Goal: Check status

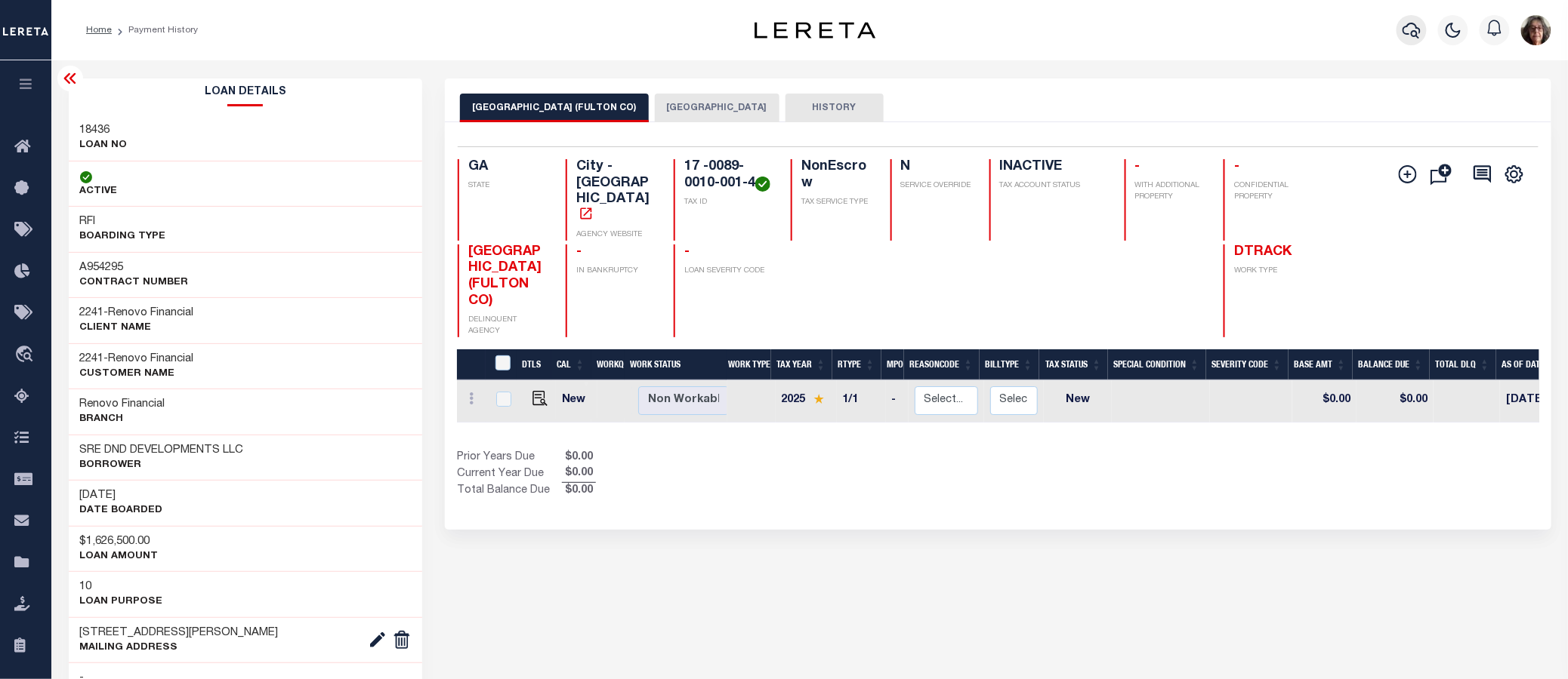
click at [1410, 27] on icon "button" at bounding box center [1411, 30] width 18 height 18
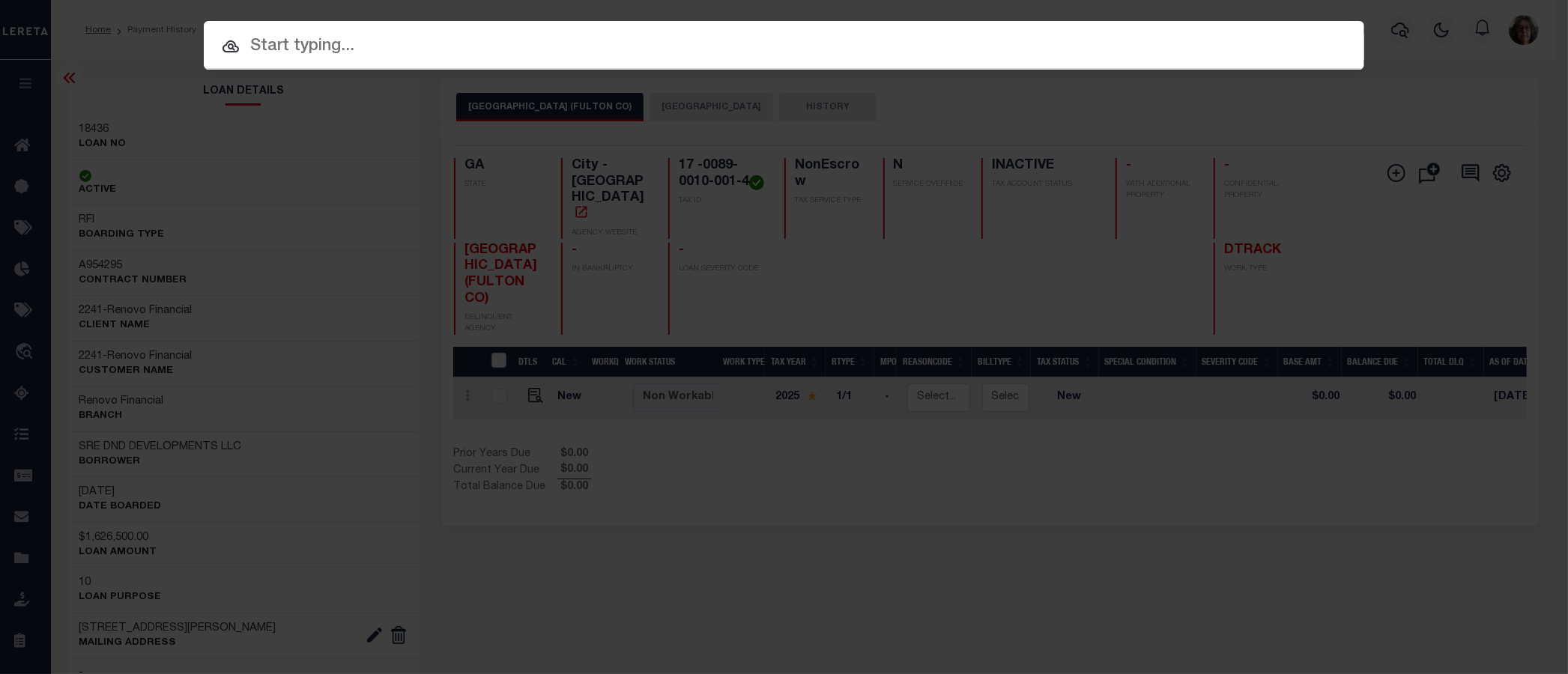
paste input "17064"
type input "17064"
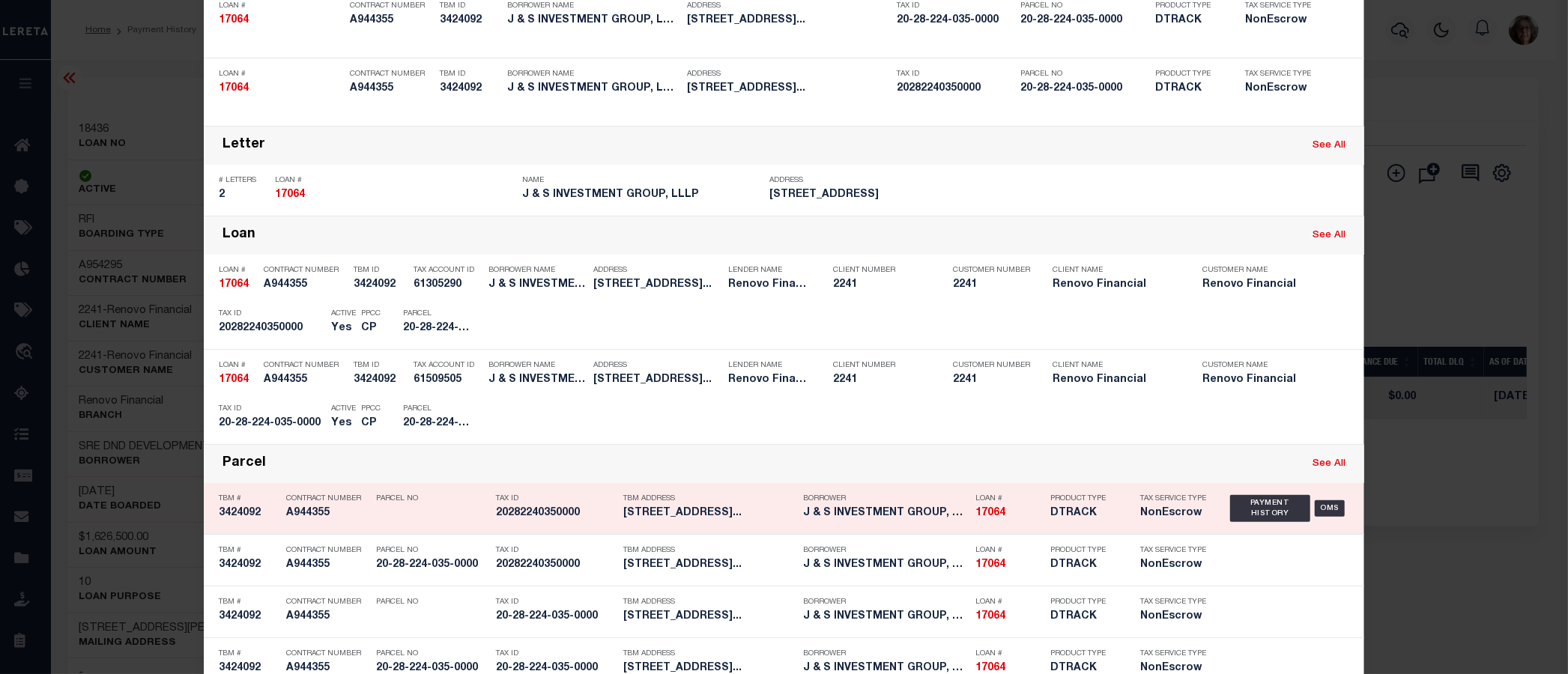
scroll to position [167, 0]
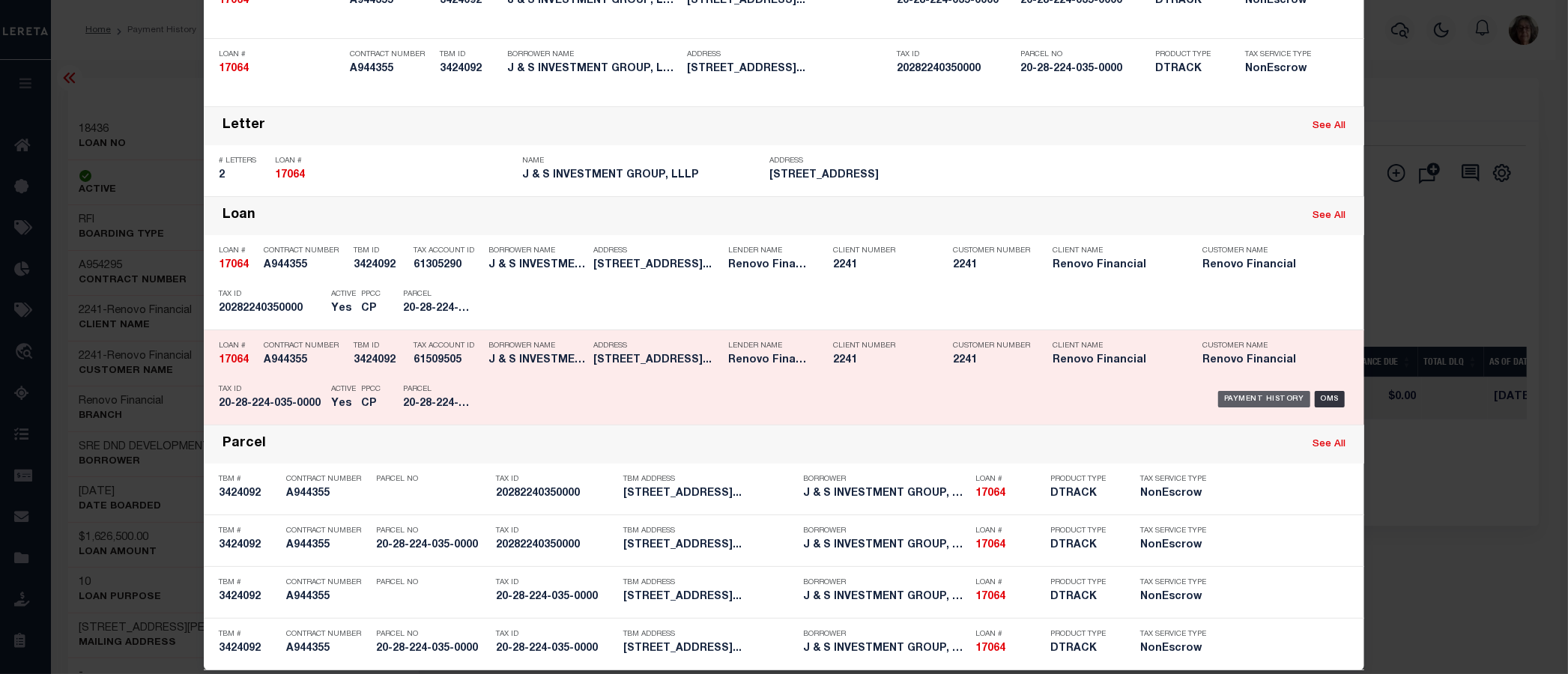
click at [1266, 399] on div "Payment History" at bounding box center [1264, 399] width 93 height 16
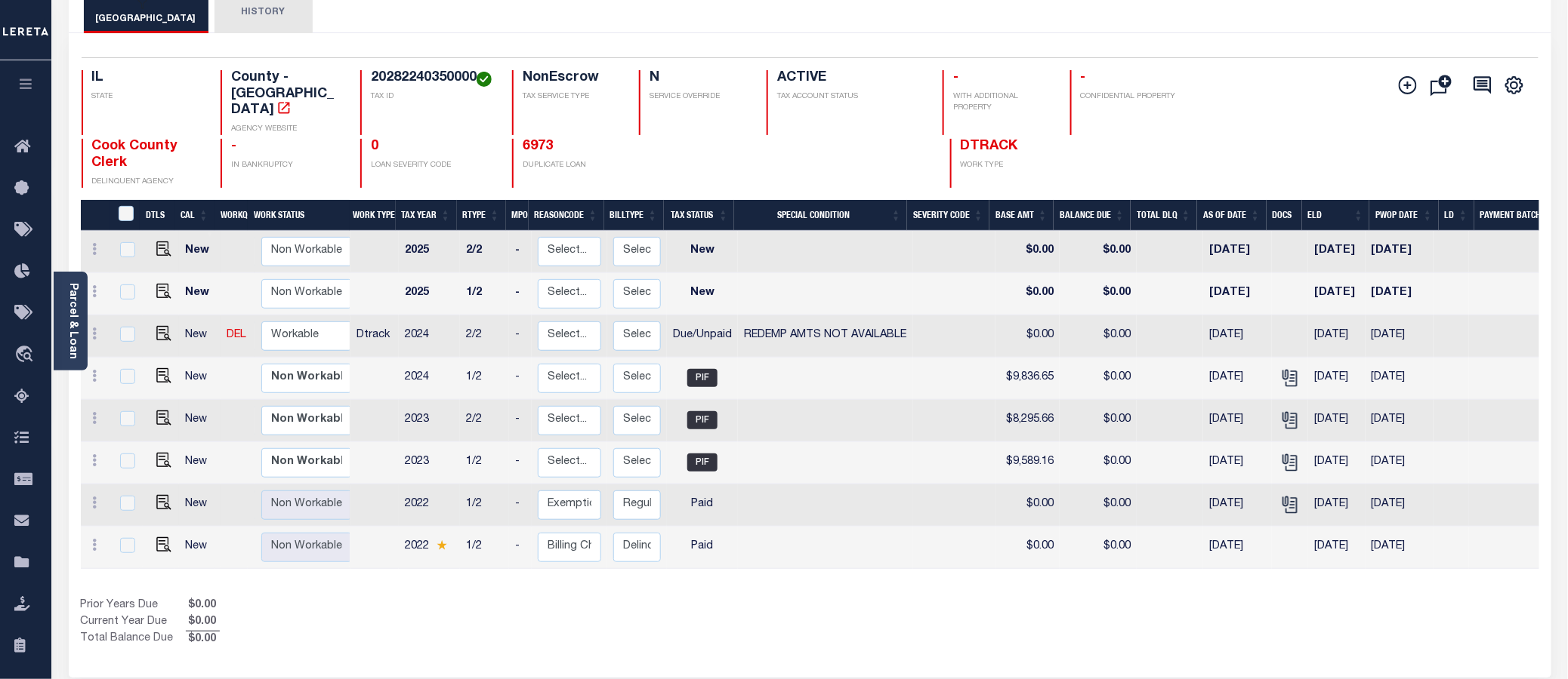
scroll to position [85, 0]
